Goal: Find specific page/section: Find specific page/section

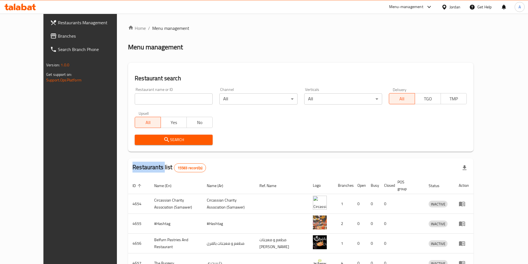
click at [22, 6] on icon at bounding box center [23, 7] width 5 height 7
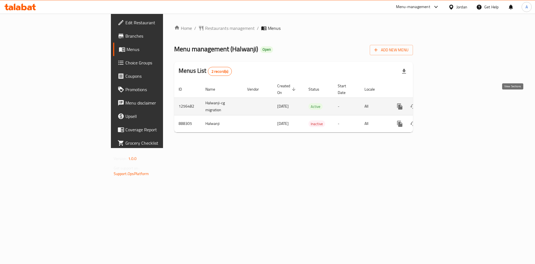
click at [446, 104] on link "enhanced table" at bounding box center [439, 106] width 13 height 13
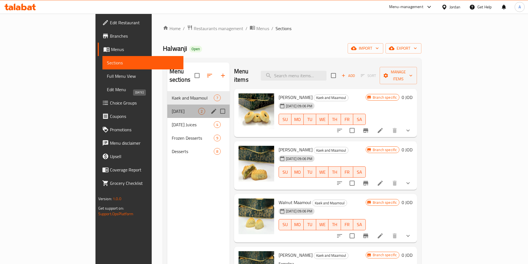
click at [172, 108] on span "Ramadan" at bounding box center [185, 111] width 26 height 7
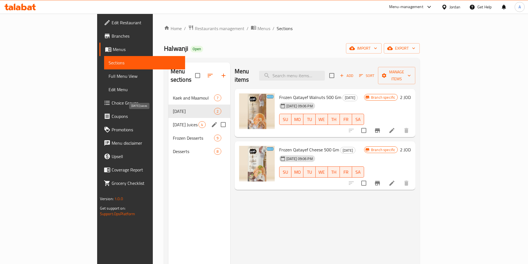
click at [173, 121] on span "Ramadan Juices" at bounding box center [186, 124] width 26 height 7
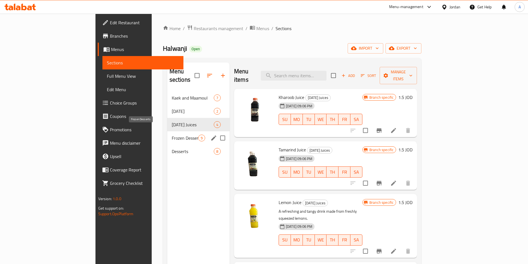
click at [172, 135] on span "Frozen Desserts" at bounding box center [185, 138] width 26 height 7
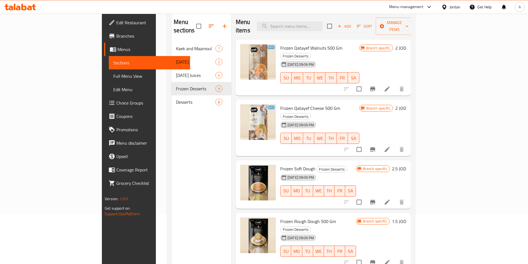
scroll to position [36, 0]
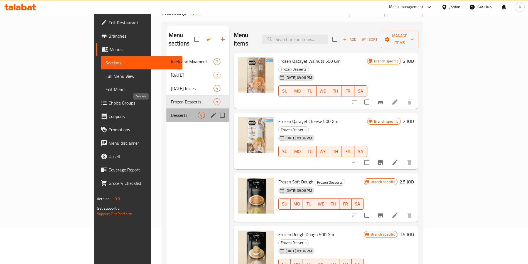
click at [171, 112] on span "Desserts" at bounding box center [184, 115] width 27 height 7
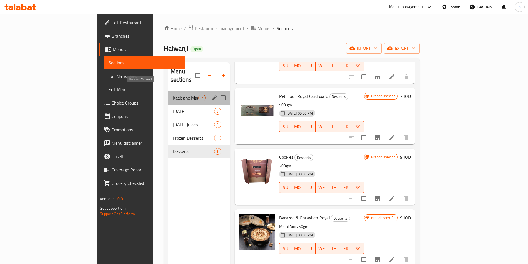
click at [173, 94] on span "Kaek and Maamoul" at bounding box center [186, 97] width 26 height 7
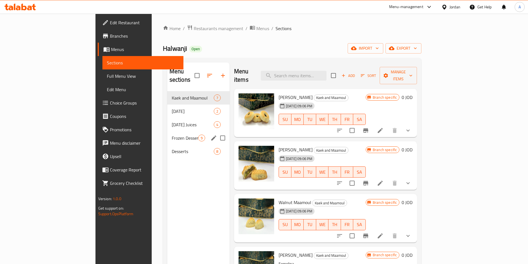
drag, startPoint x: 131, startPoint y: 129, endPoint x: 168, endPoint y: 137, distance: 37.8
click at [172, 135] on span "Frozen Desserts" at bounding box center [185, 138] width 26 height 7
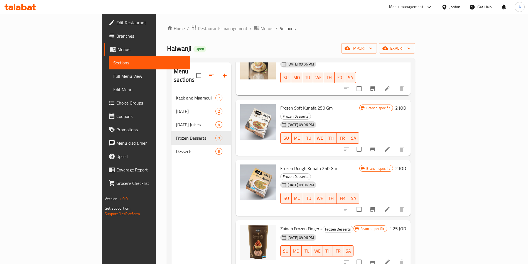
click at [12, 7] on icon at bounding box center [10, 8] width 5 height 5
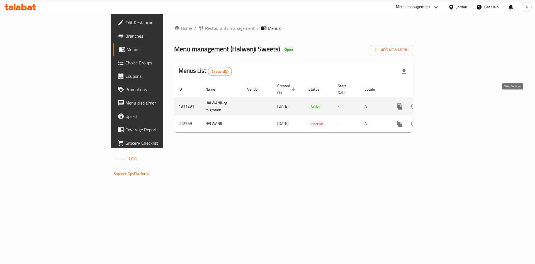
click at [446, 104] on link "enhanced table" at bounding box center [439, 106] width 13 height 13
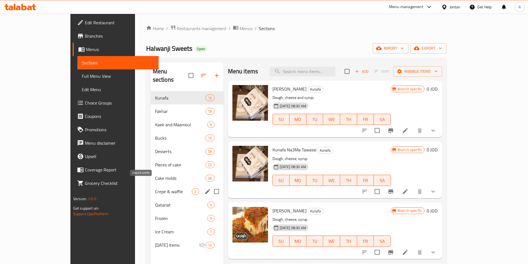
click at [155, 188] on span "Crepe & waffle" at bounding box center [173, 191] width 37 height 7
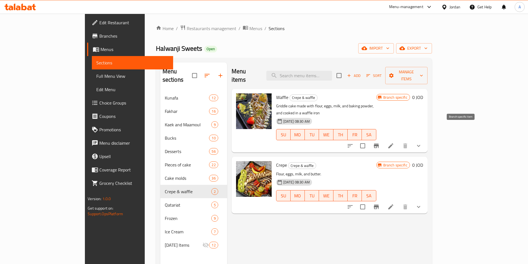
click at [380, 142] on icon "Branch-specific-item" at bounding box center [376, 145] width 7 height 7
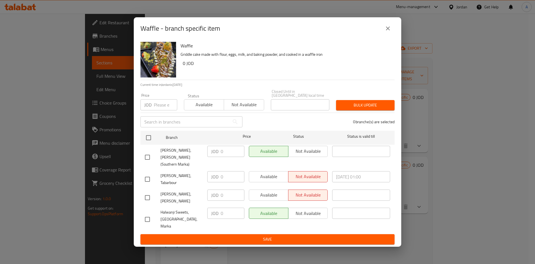
click at [388, 32] on icon "close" at bounding box center [387, 28] width 7 height 7
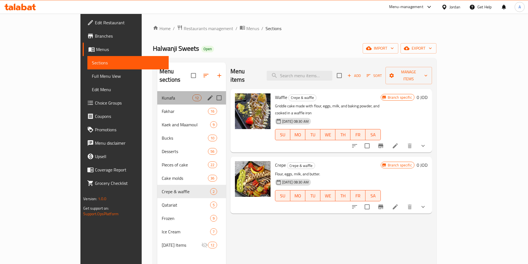
click at [157, 94] on div "Kunafa 12" at bounding box center [191, 97] width 69 height 13
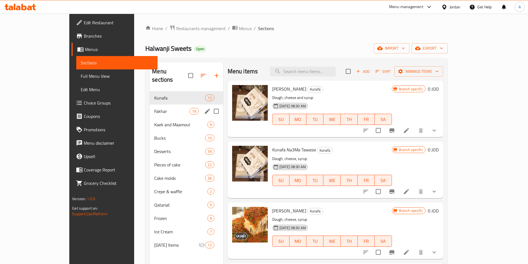
click at [154, 108] on span "Fakhar" at bounding box center [171, 111] width 35 height 7
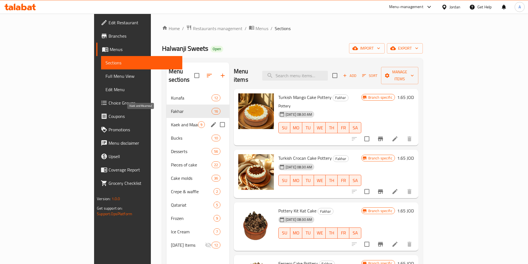
click at [171, 121] on span "Kaek and Maamoul" at bounding box center [184, 124] width 27 height 7
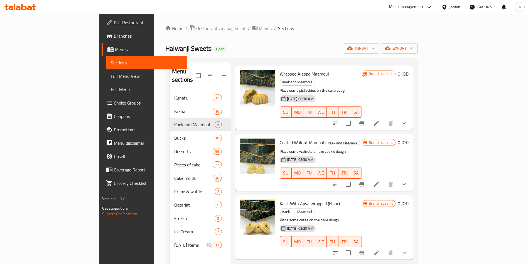
scroll to position [298, 0]
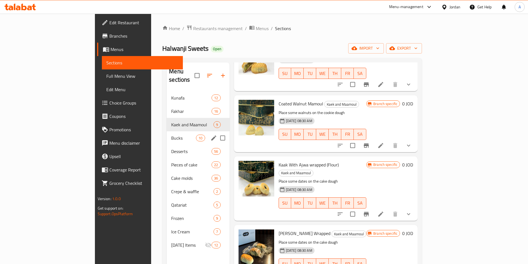
click at [171, 135] on span "Bucks" at bounding box center [183, 138] width 25 height 7
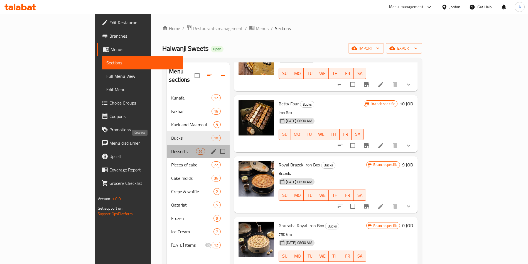
click at [171, 148] on span "Desserts" at bounding box center [183, 151] width 25 height 7
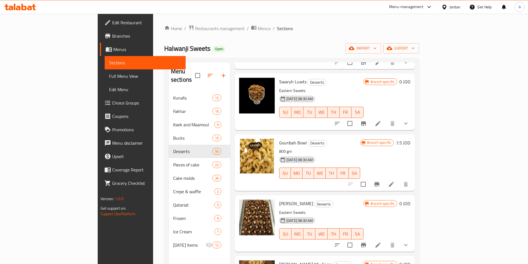
scroll to position [543, 0]
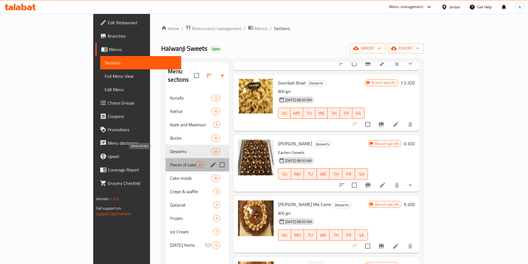
click at [170, 161] on span "Pieces of cake" at bounding box center [182, 164] width 25 height 7
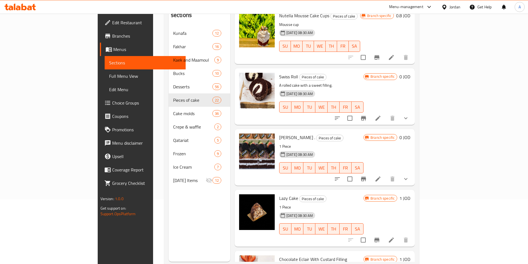
scroll to position [78, 0]
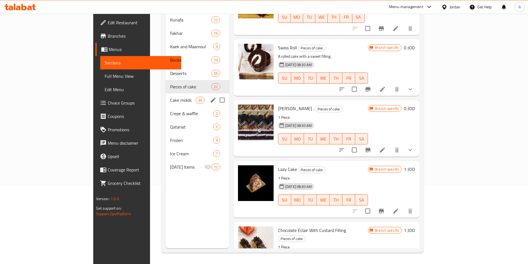
click at [170, 97] on span "Cake molds" at bounding box center [182, 100] width 25 height 7
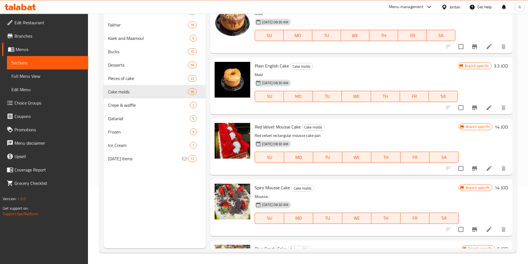
scroll to position [69, 0]
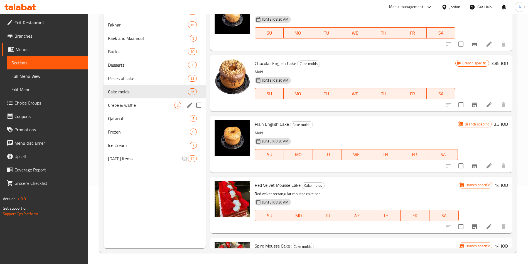
click at [141, 101] on div "Crepe & waffle 2" at bounding box center [155, 104] width 102 height 13
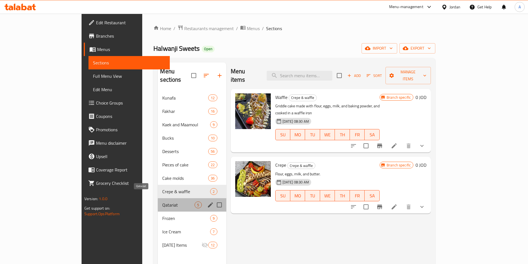
click at [162, 201] on span "Qatariat" at bounding box center [178, 204] width 32 height 7
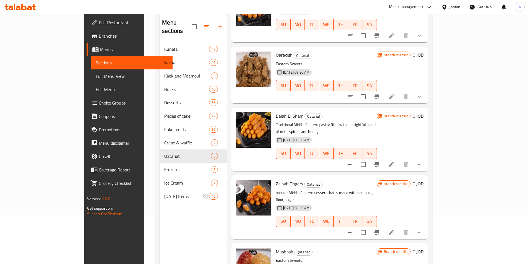
scroll to position [78, 0]
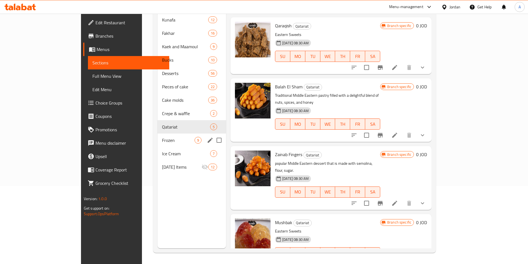
click at [162, 137] on span "Frozen" at bounding box center [178, 140] width 33 height 7
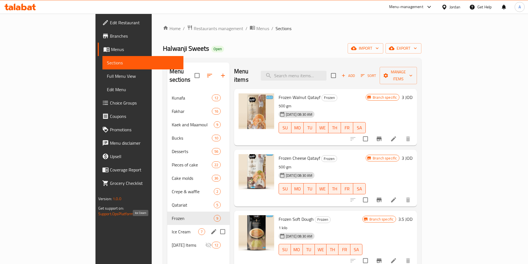
click at [172, 228] on span "Ice Cream" at bounding box center [185, 231] width 26 height 7
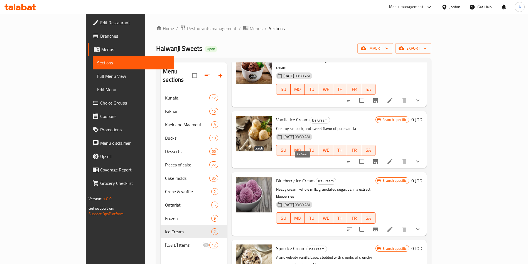
scroll to position [176, 0]
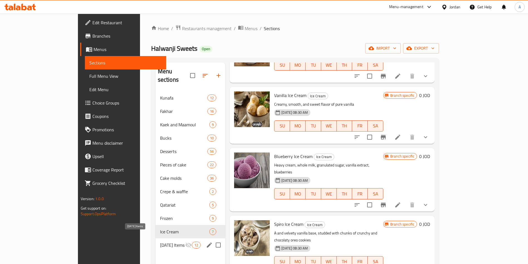
click at [160, 241] on span "[DATE] Items" at bounding box center [172, 244] width 25 height 7
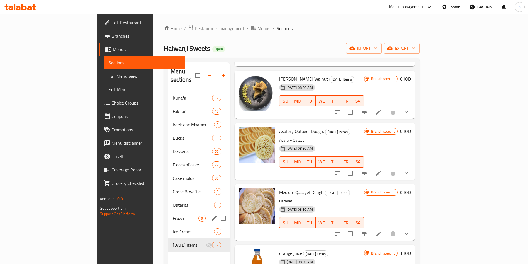
click at [168, 211] on div "Frozen 9" at bounding box center [199, 217] width 62 height 13
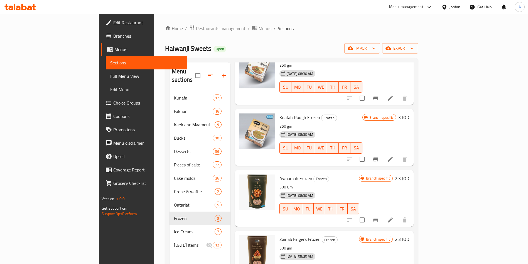
scroll to position [298, 0]
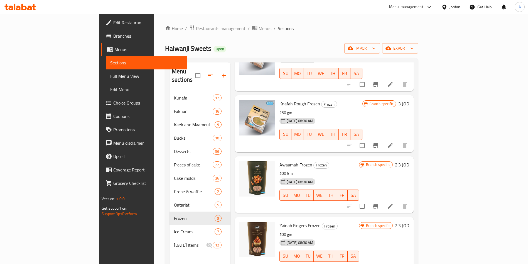
click at [11, 8] on icon at bounding box center [10, 8] width 5 height 5
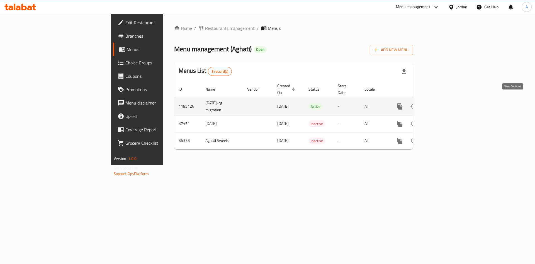
click at [443, 103] on icon "enhanced table" at bounding box center [439, 106] width 7 height 7
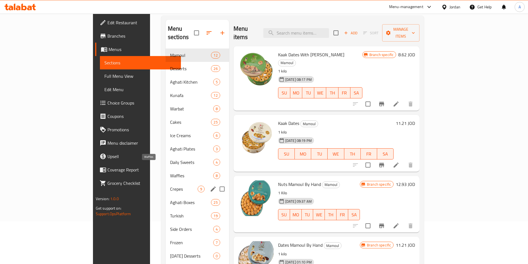
scroll to position [78, 0]
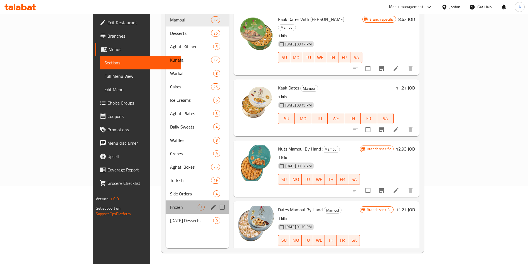
click at [166, 200] on div "Frozen 7" at bounding box center [197, 206] width 63 height 13
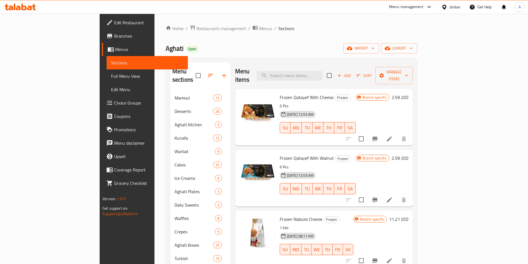
click at [20, 11] on div at bounding box center [20, 6] width 40 height 11
click at [22, 1] on div at bounding box center [20, 6] width 40 height 11
click at [23, 7] on icon at bounding box center [23, 7] width 5 height 7
